Goal: Information Seeking & Learning: Find specific fact

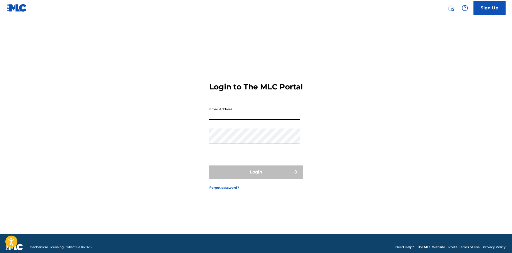
type input "[PERSON_NAME][EMAIL_ADDRESS][PERSON_NAME][DOMAIN_NAME]"
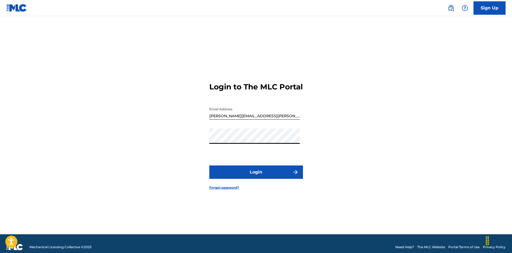
click at [209, 165] on button "Login" at bounding box center [256, 171] width 94 height 13
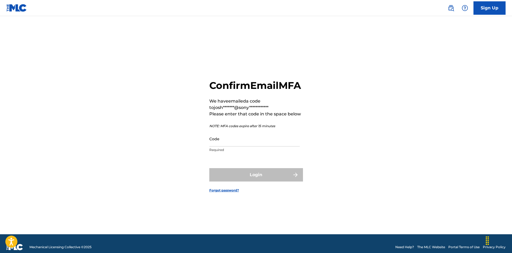
click at [227, 146] on input "Code" at bounding box center [254, 138] width 90 height 15
paste input "480858"
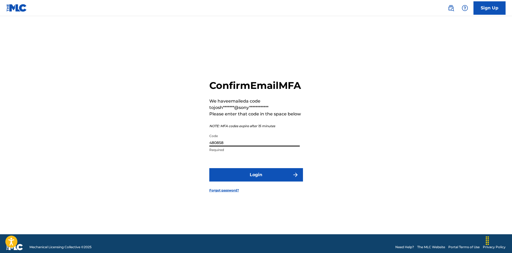
type input "480858"
click at [222, 178] on button "Login" at bounding box center [256, 174] width 94 height 13
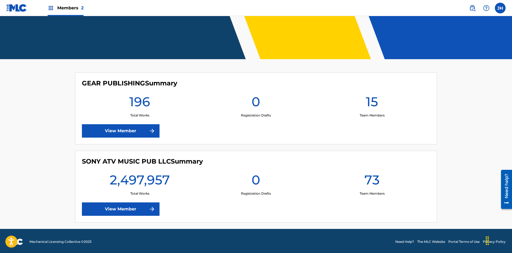
scroll to position [99, 0]
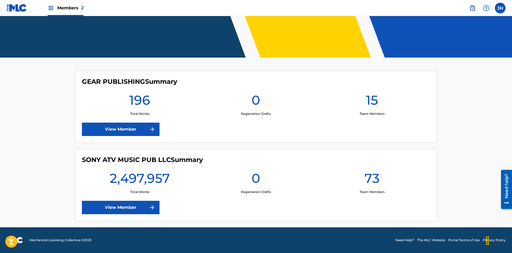
click at [139, 210] on link "View Member" at bounding box center [121, 207] width 78 height 13
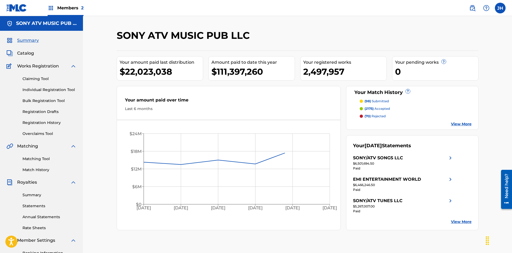
click at [25, 56] on span "Catalog" at bounding box center [25, 53] width 17 height 6
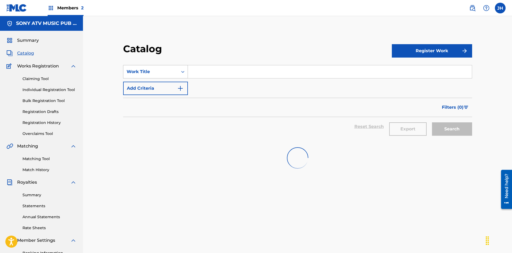
click at [178, 73] on div "Search Form" at bounding box center [183, 72] width 10 height 10
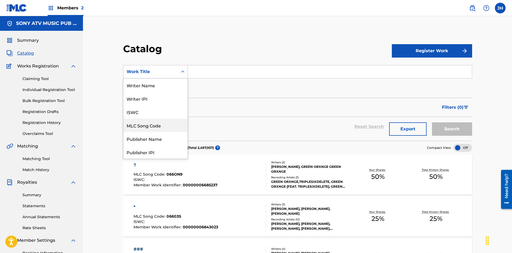
click at [147, 121] on div "MLC Song Code" at bounding box center [155, 125] width 64 height 13
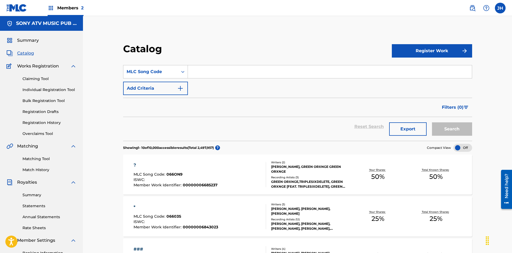
click at [219, 73] on input "Search Form" at bounding box center [330, 71] width 284 height 13
paste input "MR7VPB"
type input "MR7VPB"
click at [443, 130] on button "Search" at bounding box center [452, 128] width 40 height 13
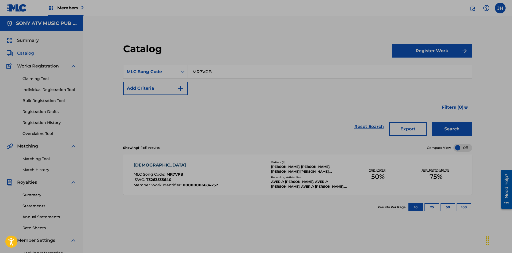
click at [229, 110] on div "Filters ( 0 )" at bounding box center [297, 107] width 349 height 19
